Goal: Transaction & Acquisition: Purchase product/service

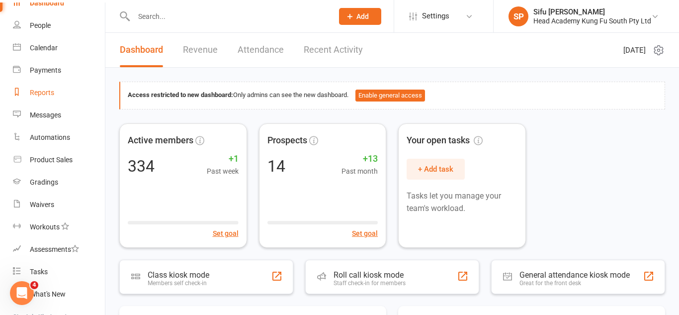
scroll to position [53, 0]
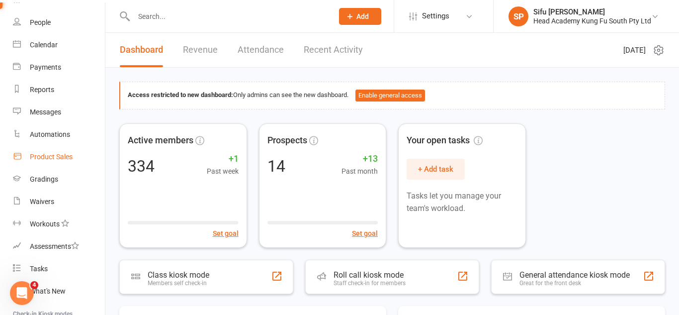
click at [63, 154] on div "Product Sales" at bounding box center [51, 157] width 43 height 8
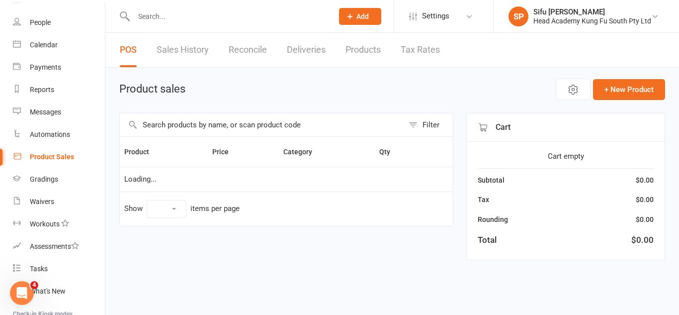
select select "100"
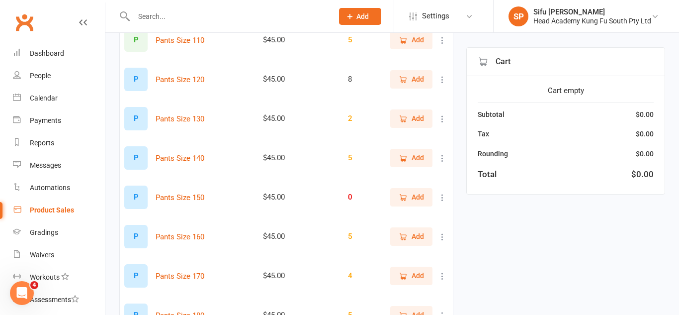
scroll to position [1053, 0]
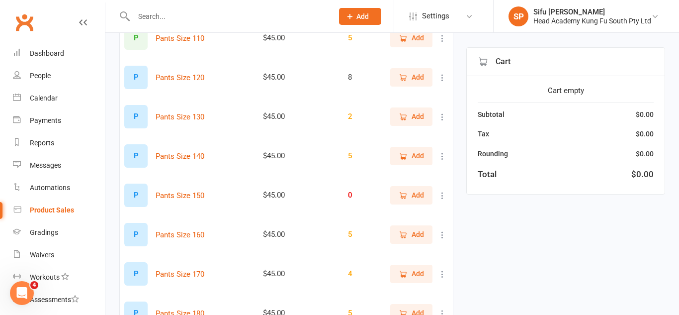
click at [415, 231] on span "Add" at bounding box center [418, 234] width 12 height 11
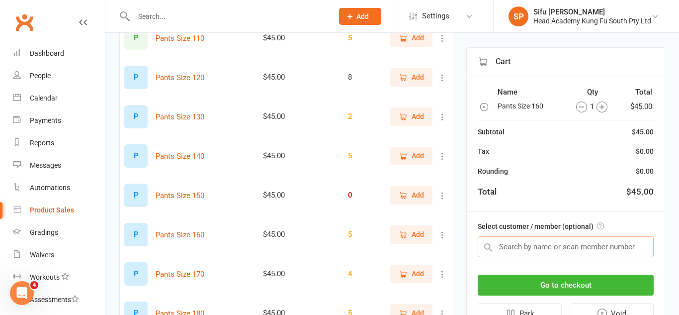
click at [570, 242] on input "text" at bounding box center [566, 246] width 176 height 21
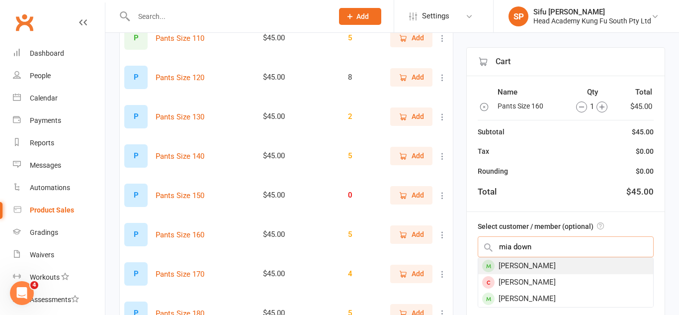
type input "mia down"
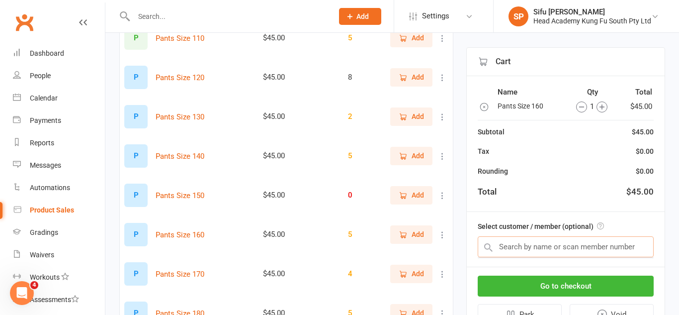
click at [570, 249] on input "text" at bounding box center [566, 246] width 176 height 21
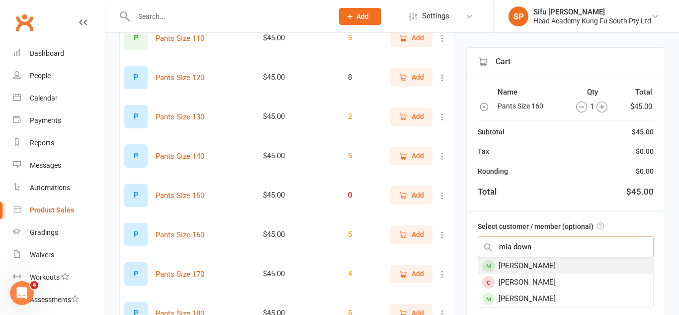
type input "mia down"
click at [570, 267] on div "[PERSON_NAME]" at bounding box center [565, 266] width 175 height 16
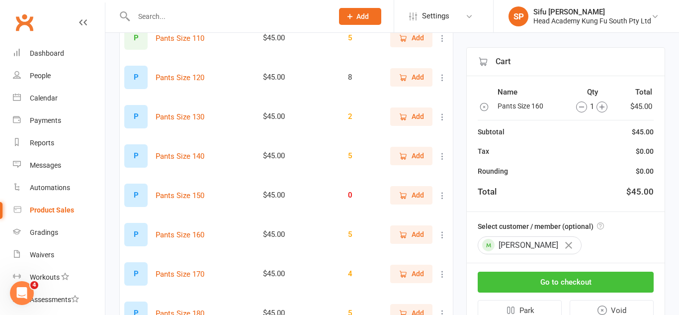
click at [570, 279] on button "Go to checkout" at bounding box center [566, 281] width 176 height 21
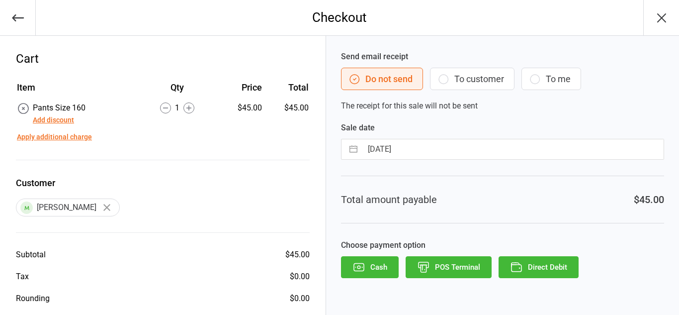
click at [462, 79] on button "To customer" at bounding box center [472, 79] width 85 height 22
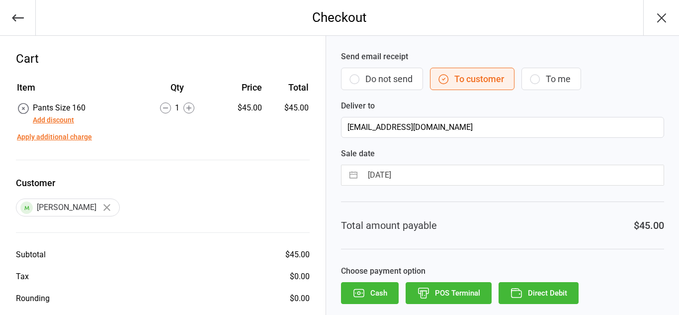
scroll to position [41, 0]
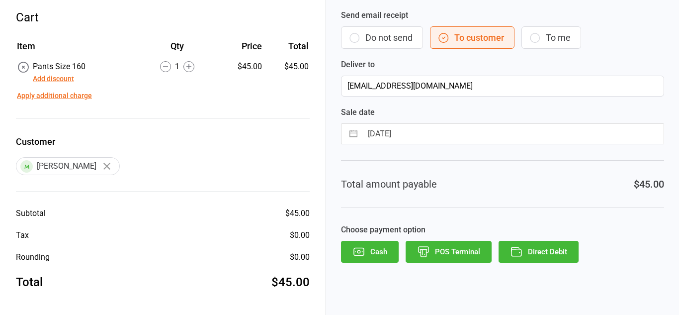
click at [469, 247] on button "POS Terminal" at bounding box center [449, 252] width 86 height 22
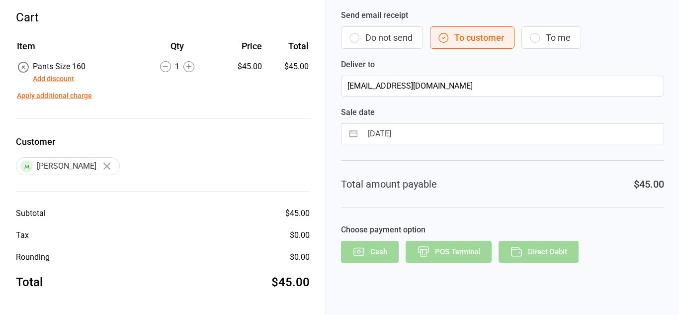
scroll to position [12, 0]
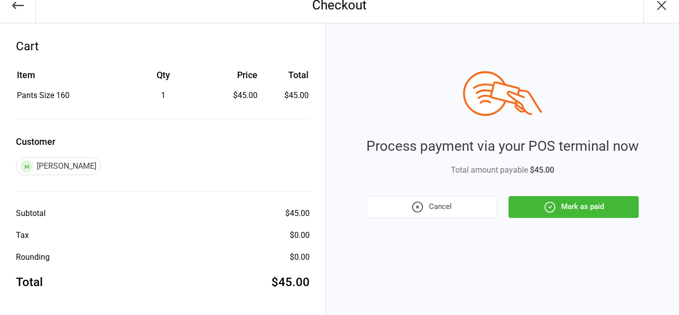
click at [538, 199] on button "Mark as paid" at bounding box center [574, 207] width 130 height 22
